Goal: Task Accomplishment & Management: Manage account settings

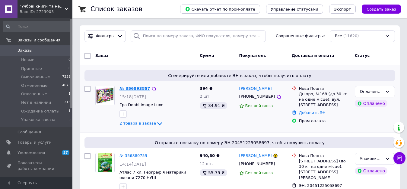
click at [135, 86] on link "№ 356893857" at bounding box center [134, 88] width 31 height 5
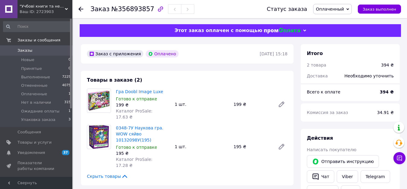
click at [344, 7] on span "Оплаченный" at bounding box center [330, 9] width 28 height 5
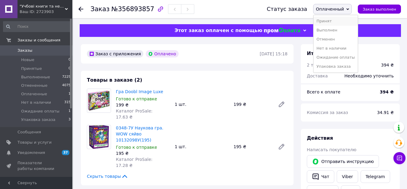
click at [333, 23] on li "Принят" at bounding box center [335, 21] width 44 height 9
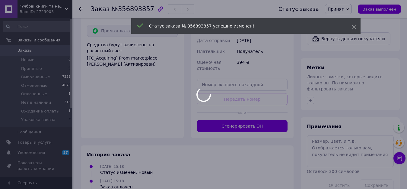
scroll to position [277, 0]
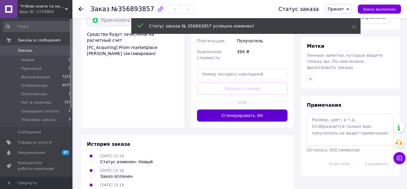
click at [259, 109] on button "Сгенерировать ЭН" at bounding box center [242, 115] width 91 height 12
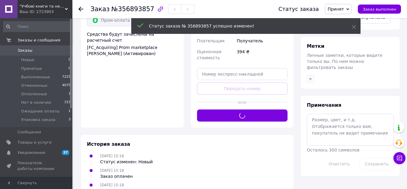
click at [341, 9] on span "Принят" at bounding box center [336, 9] width 16 height 5
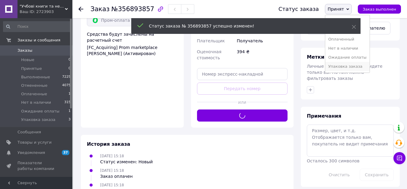
click at [341, 67] on li "Упаковка заказа" at bounding box center [347, 66] width 44 height 9
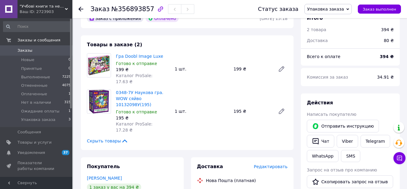
scroll to position [0, 0]
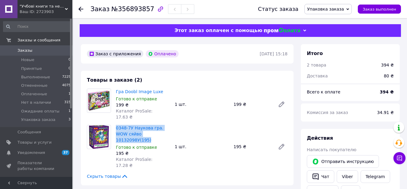
drag, startPoint x: 165, startPoint y: 126, endPoint x: 116, endPoint y: 122, distance: 49.3
click at [116, 123] on div "0348-7У Наукова гра. WOW сяйво 10132098У(195) Готово к отправке 195 ₴ Каталог P…" at bounding box center [142, 146] width 59 height 46
copy link "0348-7У Наукова гра. WOW сяйво 10132098У(195)"
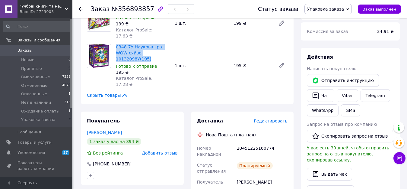
scroll to position [241, 0]
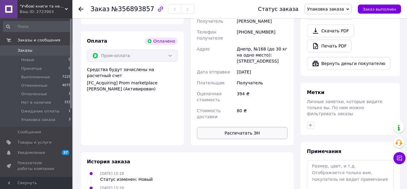
click at [244, 127] on button "Распечатать ЭН" at bounding box center [242, 133] width 91 height 12
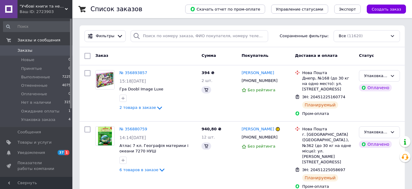
click at [68, 152] on span "1" at bounding box center [67, 152] width 5 height 5
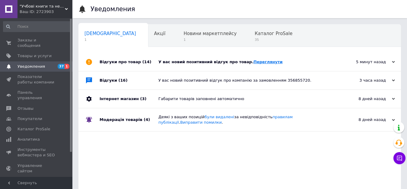
click at [253, 62] on link "Переглянути" at bounding box center [267, 61] width 29 height 5
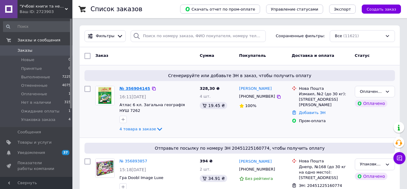
click at [137, 87] on link "№ 356904145" at bounding box center [134, 88] width 31 height 5
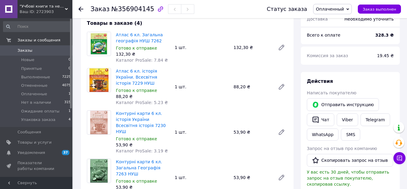
scroll to position [60, 0]
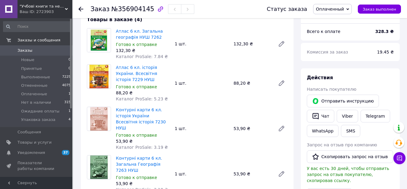
drag, startPoint x: 334, startPoint y: 2, endPoint x: 330, endPoint y: 3, distance: 4.7
click at [334, 2] on div "Статус заказа Оплаченный Принят Выполнен Отменен Нет в наличии Ожидание оплаты …" at bounding box center [328, 9] width 146 height 18
click at [326, 5] on span "Оплаченный" at bounding box center [332, 9] width 39 height 10
click at [332, 22] on li "Принят" at bounding box center [335, 21] width 44 height 9
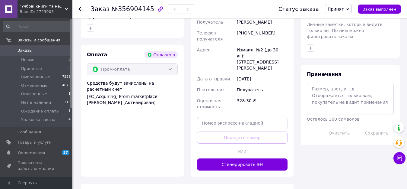
scroll to position [390, 0]
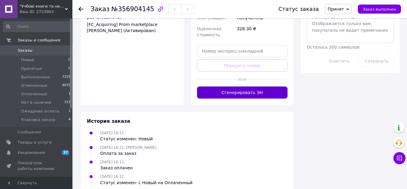
click at [258, 86] on button "Сгенерировать ЭН" at bounding box center [242, 92] width 91 height 12
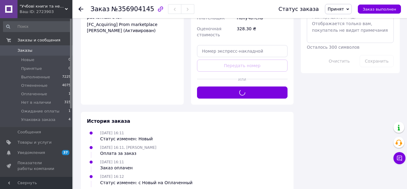
click at [344, 7] on span "Принят" at bounding box center [336, 9] width 16 height 5
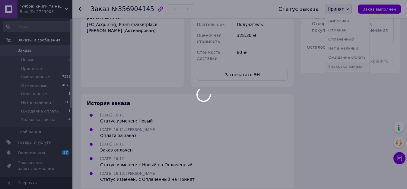
scroll to position [366, 0]
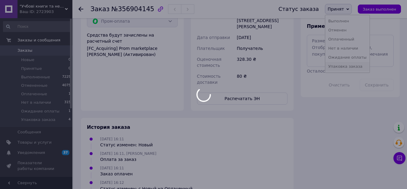
click at [341, 66] on li "Упаковка заказа" at bounding box center [347, 66] width 44 height 9
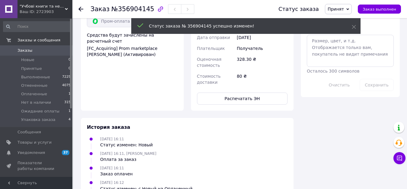
scroll to position [381, 0]
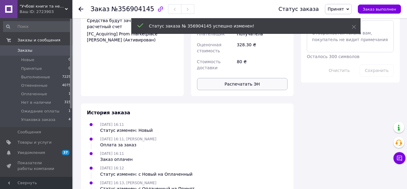
click at [240, 78] on button "Распечатать ЭН" at bounding box center [242, 84] width 91 height 12
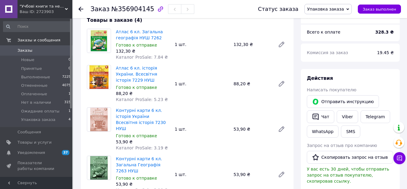
scroll to position [49, 0]
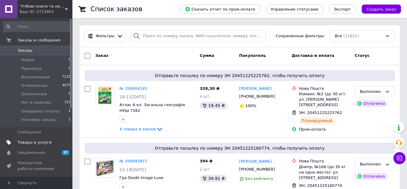
click at [34, 141] on span "Товары и услуги" at bounding box center [34, 141] width 34 height 5
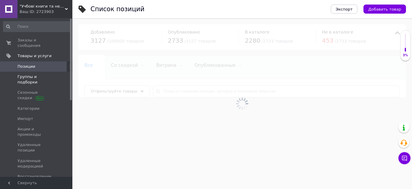
click at [34, 74] on span "Группы и подборки" at bounding box center [36, 79] width 38 height 11
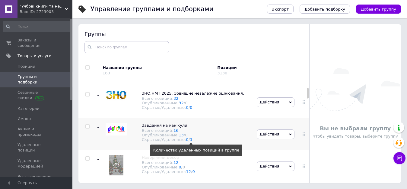
scroll to position [60, 0]
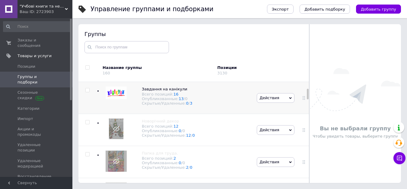
click at [287, 98] on span "Действия" at bounding box center [276, 98] width 38 height 10
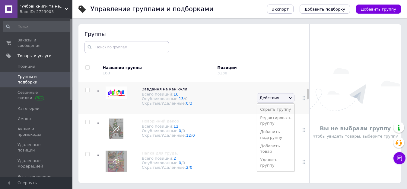
click at [271, 113] on li "Скрыть группу" at bounding box center [275, 109] width 37 height 8
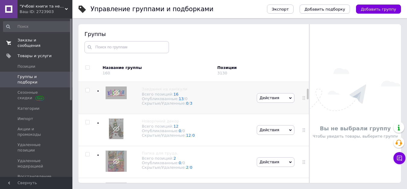
click at [32, 42] on span "Заказы и сообщения" at bounding box center [36, 42] width 38 height 11
